Goal: Task Accomplishment & Management: Use online tool/utility

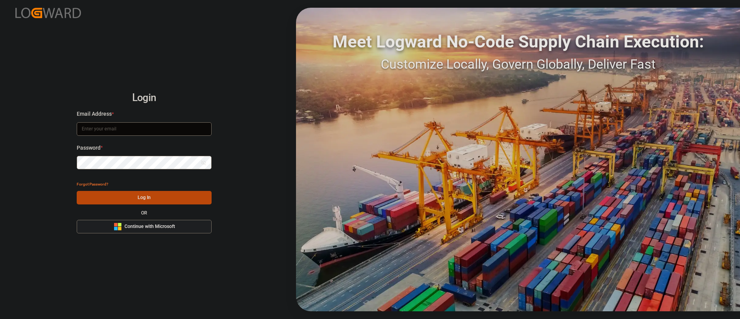
click at [173, 229] on span "Continue with Microsoft" at bounding box center [149, 226] width 50 height 7
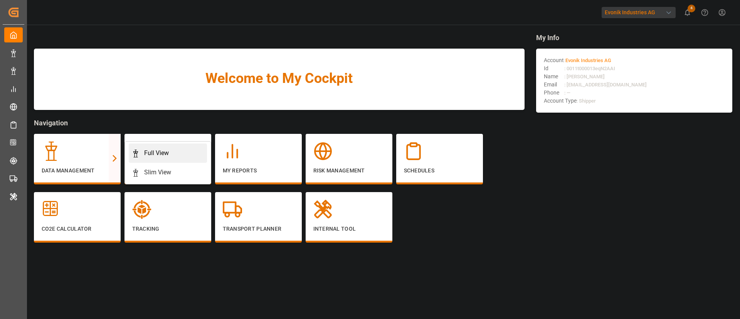
click at [159, 151] on div "Full View" at bounding box center [156, 152] width 25 height 9
